Goal: Transaction & Acquisition: Purchase product/service

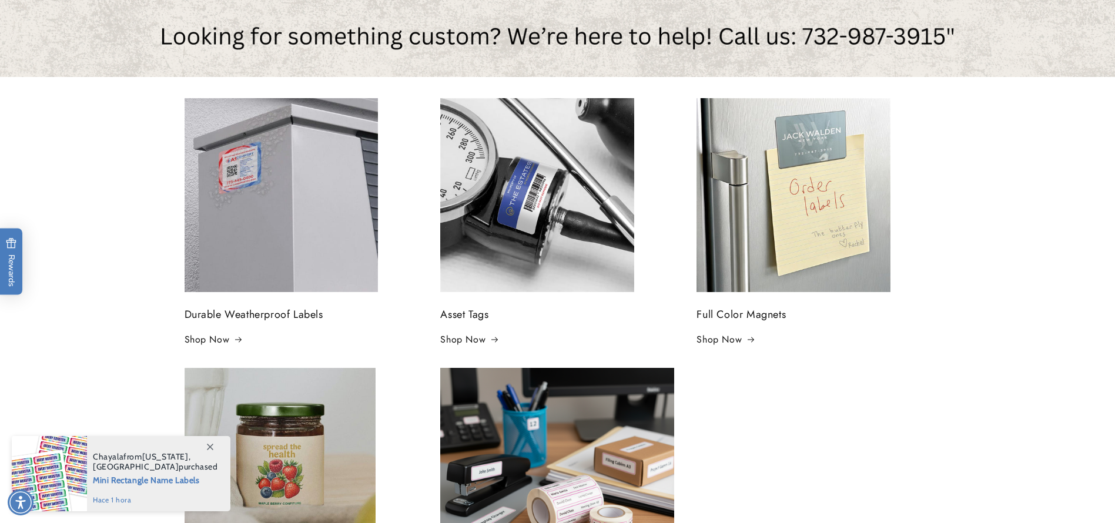
scroll to position [353, 0]
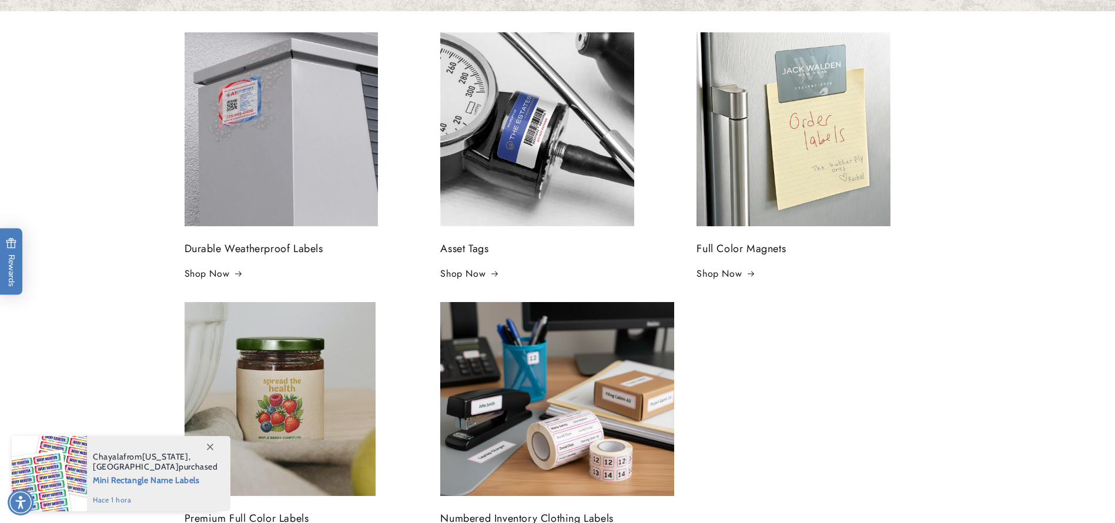
click at [268, 162] on img at bounding box center [282, 129] width 194 height 194
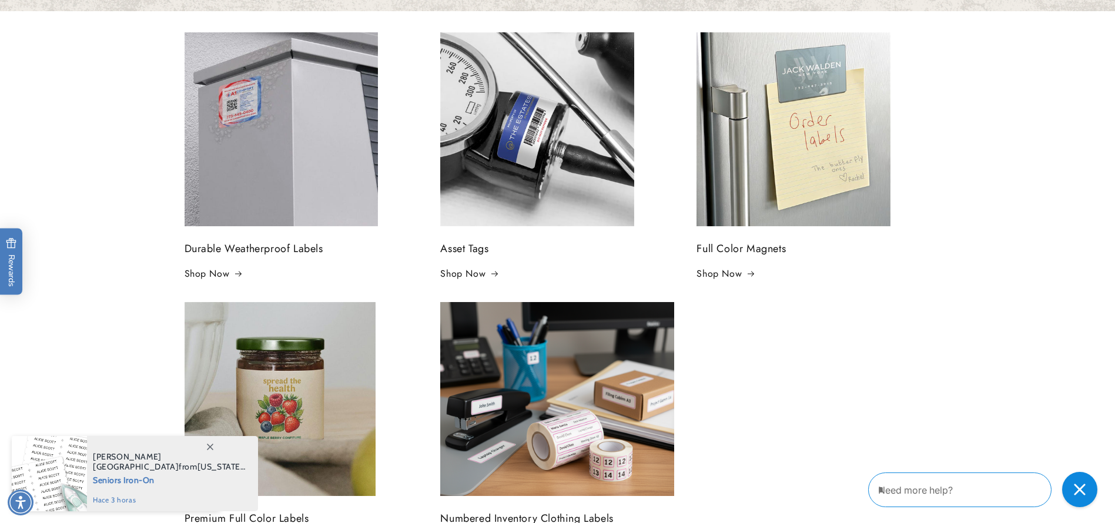
scroll to position [0, 0]
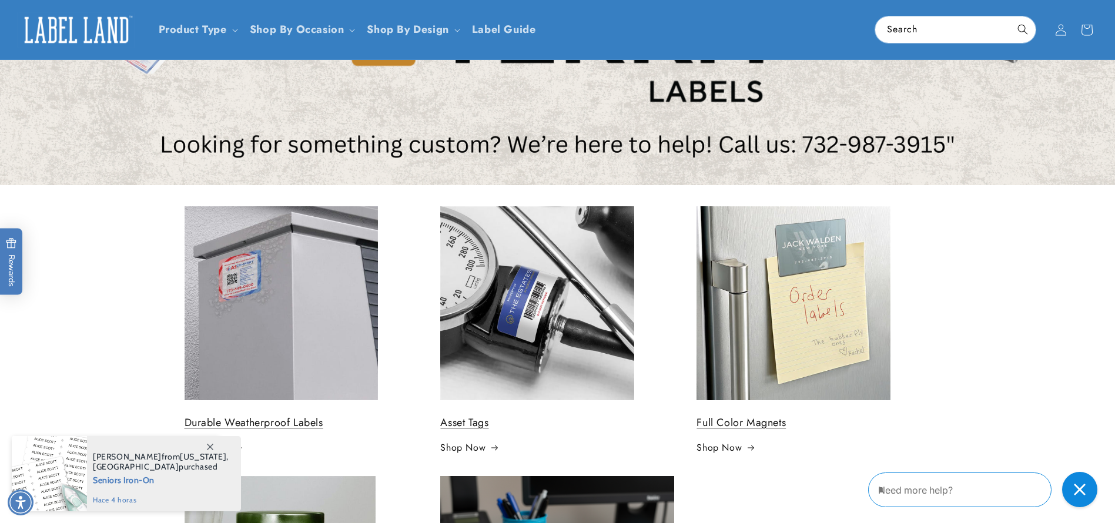
scroll to position [176, 0]
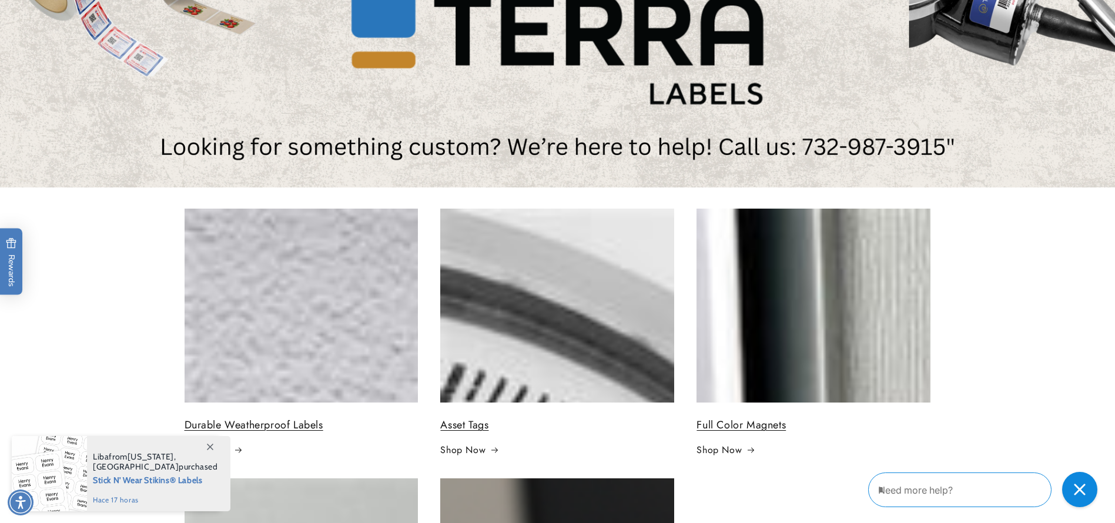
scroll to position [441, 0]
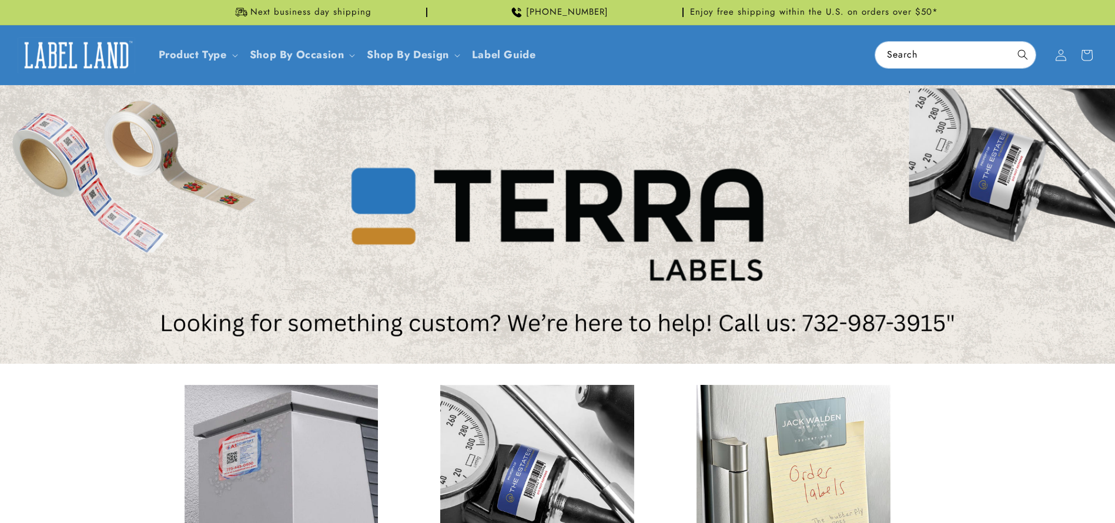
scroll to position [265, 0]
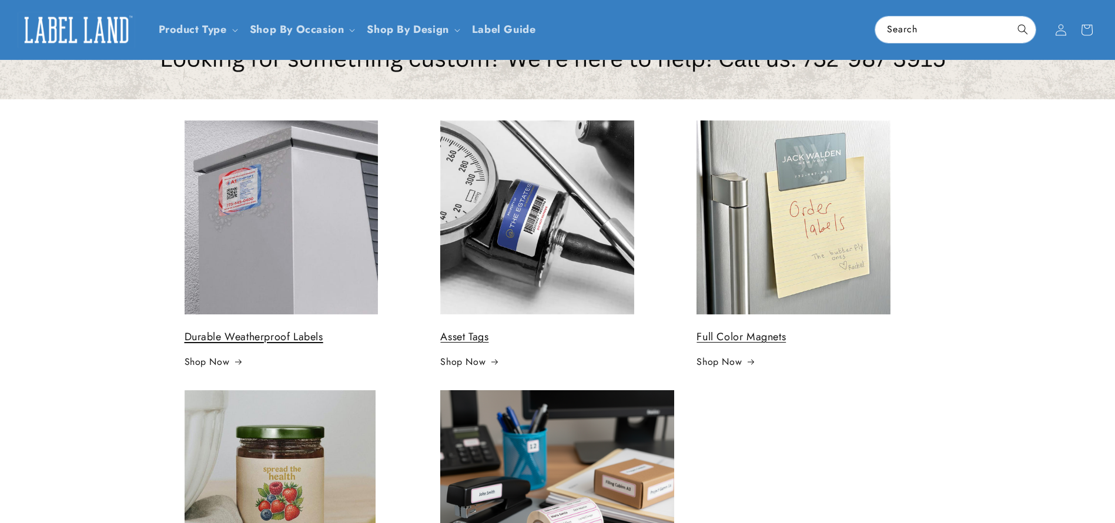
click at [95, 302] on div "Durable Weatherproof Labels Shop Now Asset Tags Shop Now Full Color Magnets Sho…" at bounding box center [557, 387] width 1115 height 577
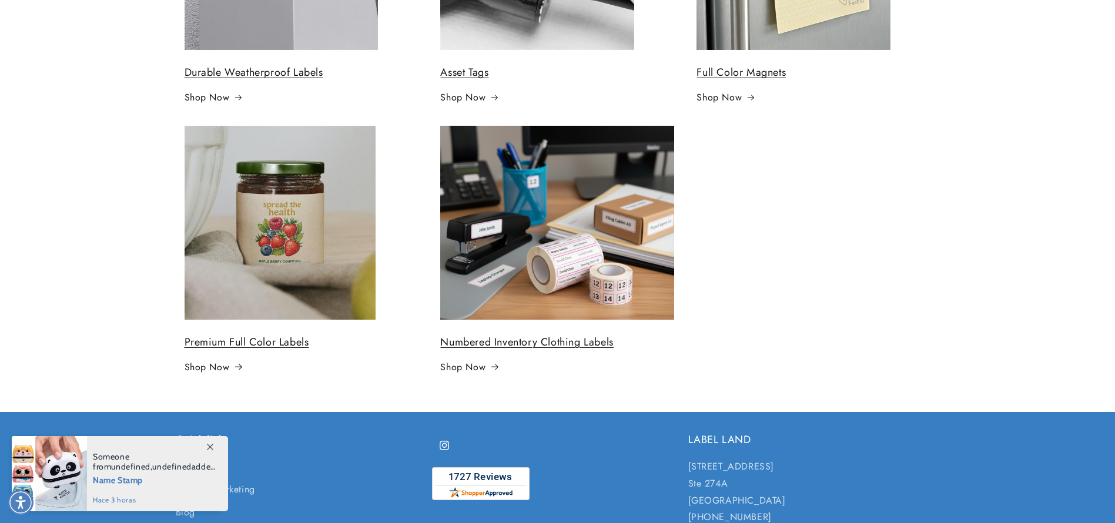
click at [494, 295] on img at bounding box center [557, 223] width 234 height 194
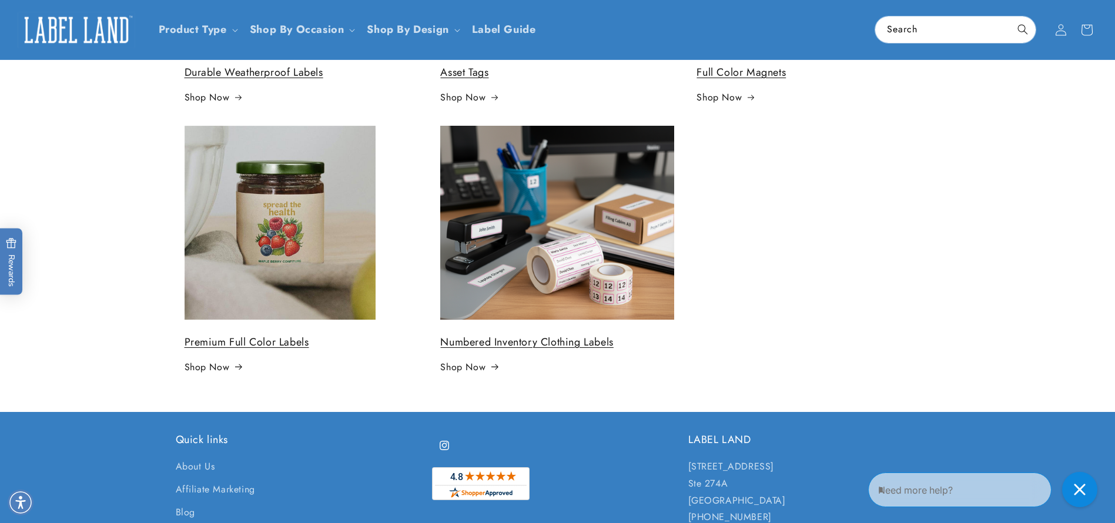
scroll to position [265, 0]
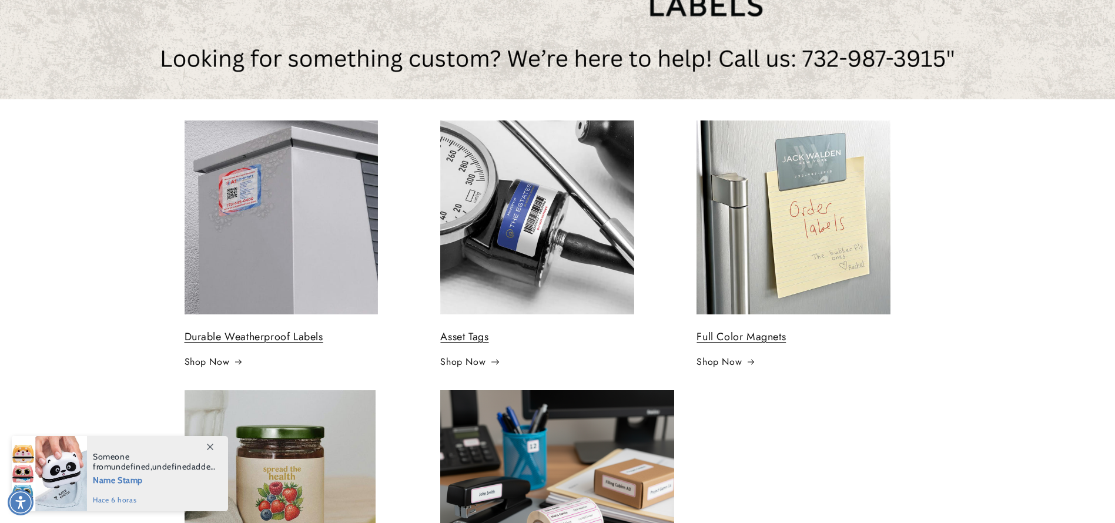
scroll to position [265, 0]
click at [70, 249] on div "Durable Weatherproof Labels Shop Now Asset Tags Shop Now Full Color Magnets Sho…" at bounding box center [557, 387] width 1115 height 577
click at [469, 248] on img at bounding box center [537, 218] width 194 height 194
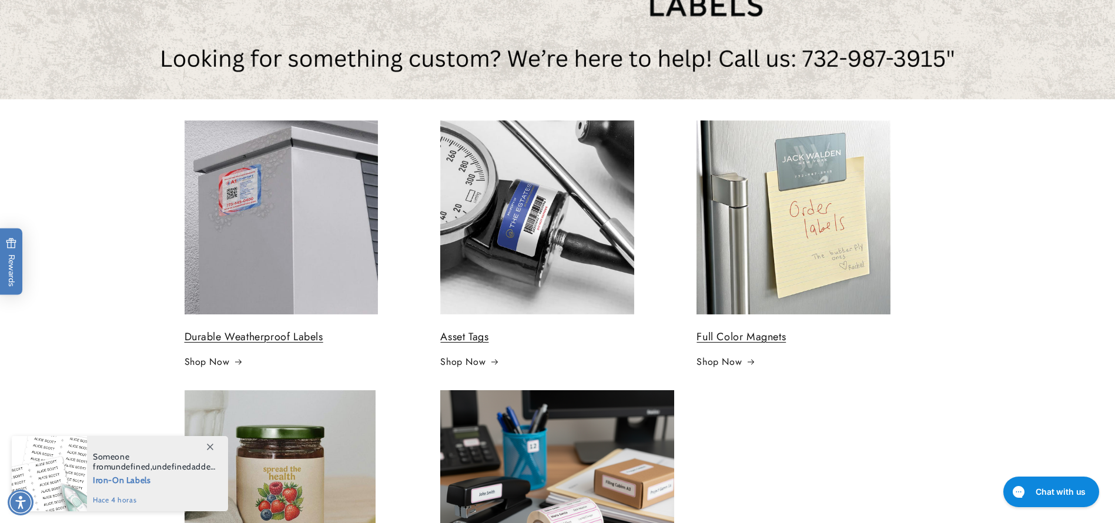
click at [988, 152] on div "Durable Weatherproof Labels Shop Now Asset Tags Shop Now Full Color Magnets Sho…" at bounding box center [557, 387] width 1115 height 577
